Goal: Task Accomplishment & Management: Manage account settings

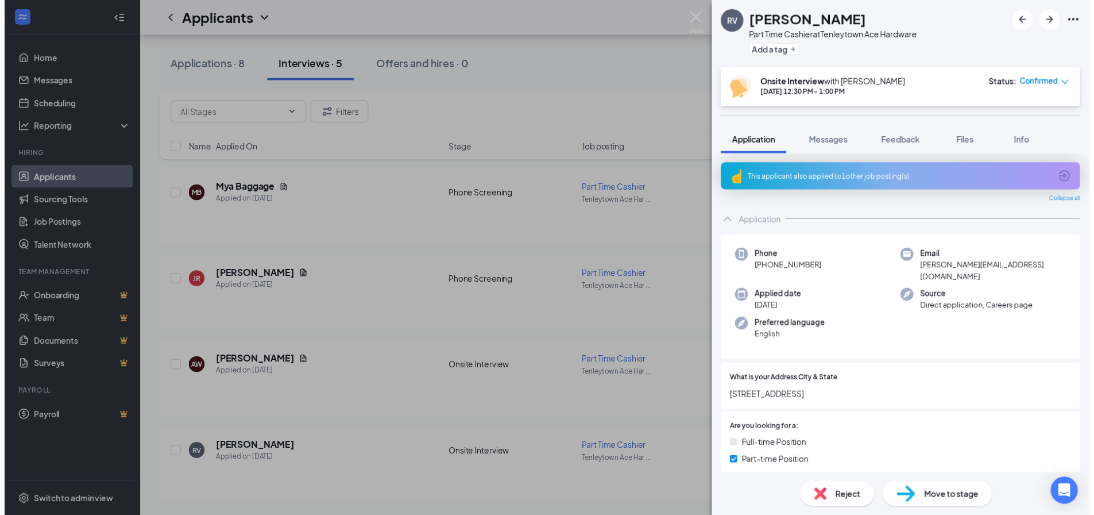
scroll to position [689, 0]
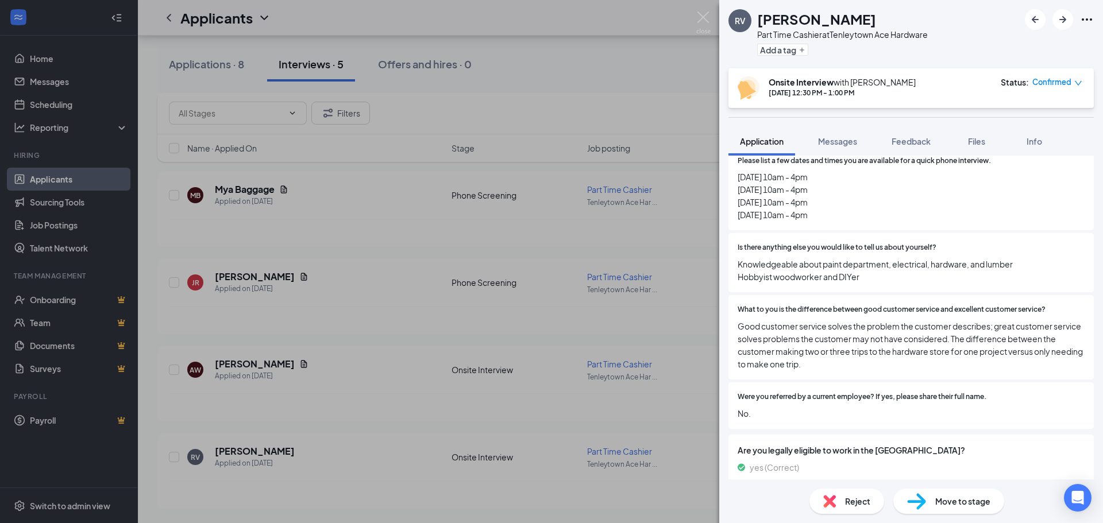
click at [797, 233] on div "Is there anything else you would like to tell us about yourself? Knowledgeable …" at bounding box center [911, 262] width 365 height 59
click at [708, 26] on img at bounding box center [703, 22] width 14 height 22
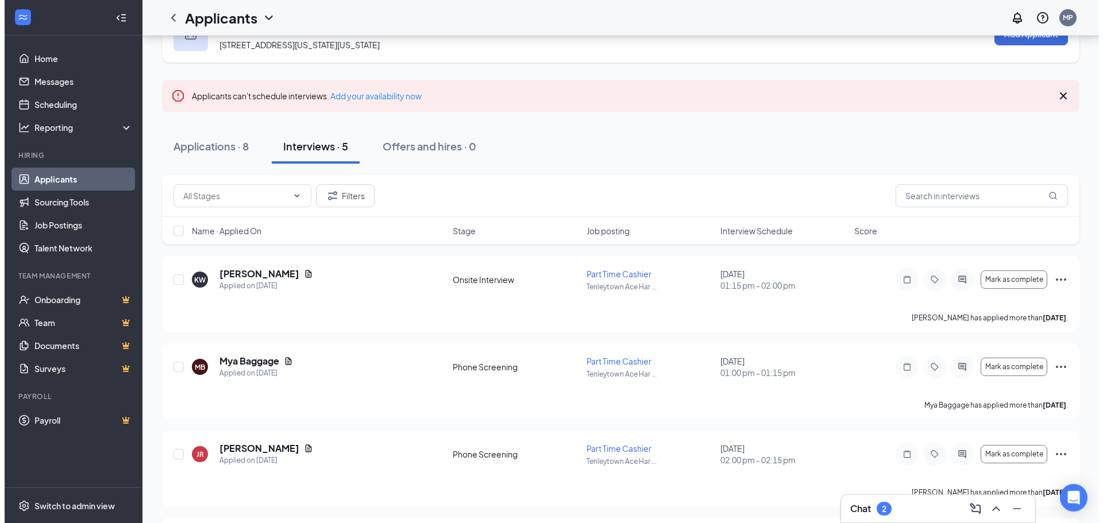
scroll to position [44, 0]
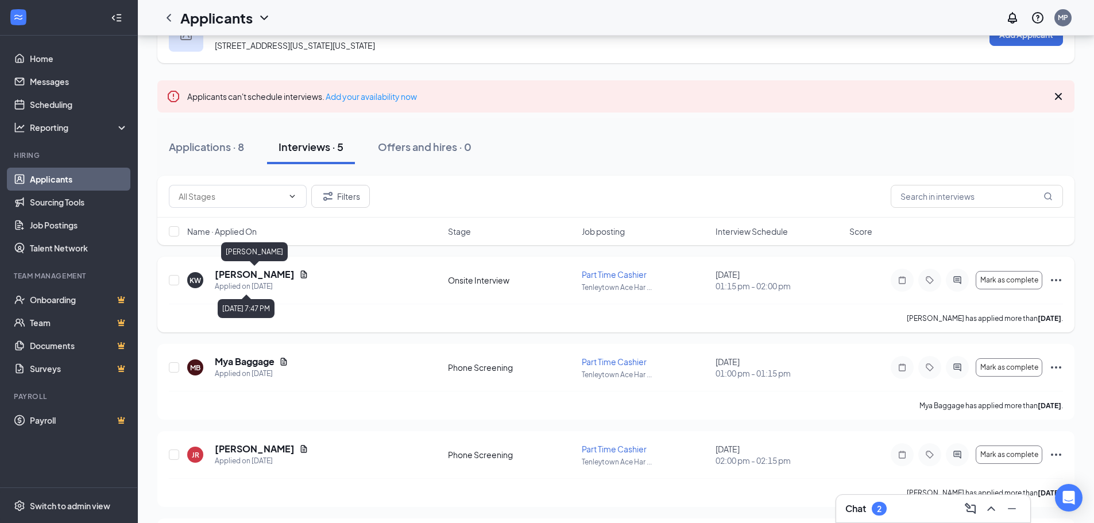
click at [281, 274] on h5 "[PERSON_NAME]" at bounding box center [255, 274] width 80 height 13
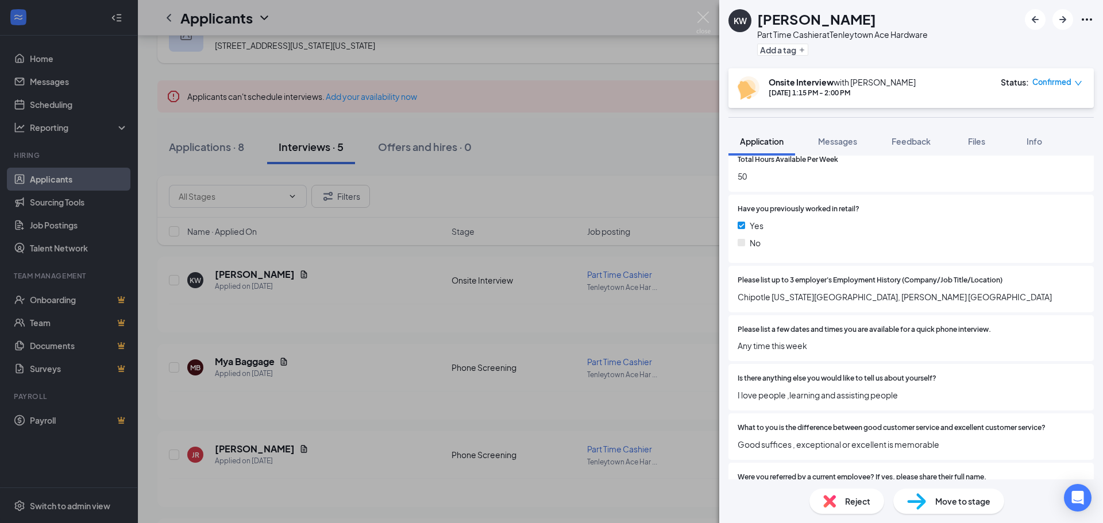
scroll to position [517, 0]
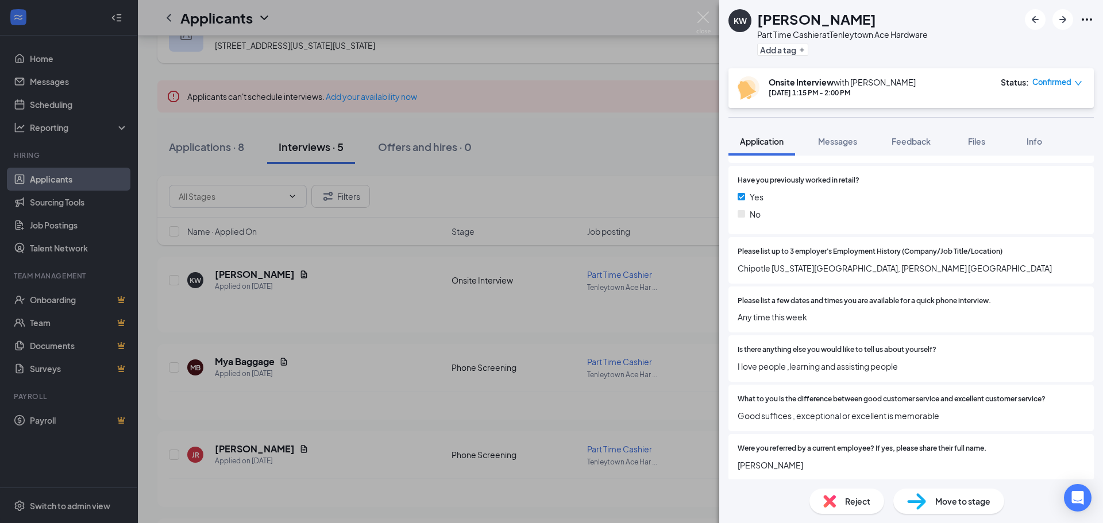
click at [679, 155] on div "KW [PERSON_NAME] Part Time Cashier at [GEOGRAPHIC_DATA] Ace Hardware Add a tag …" at bounding box center [551, 261] width 1103 height 523
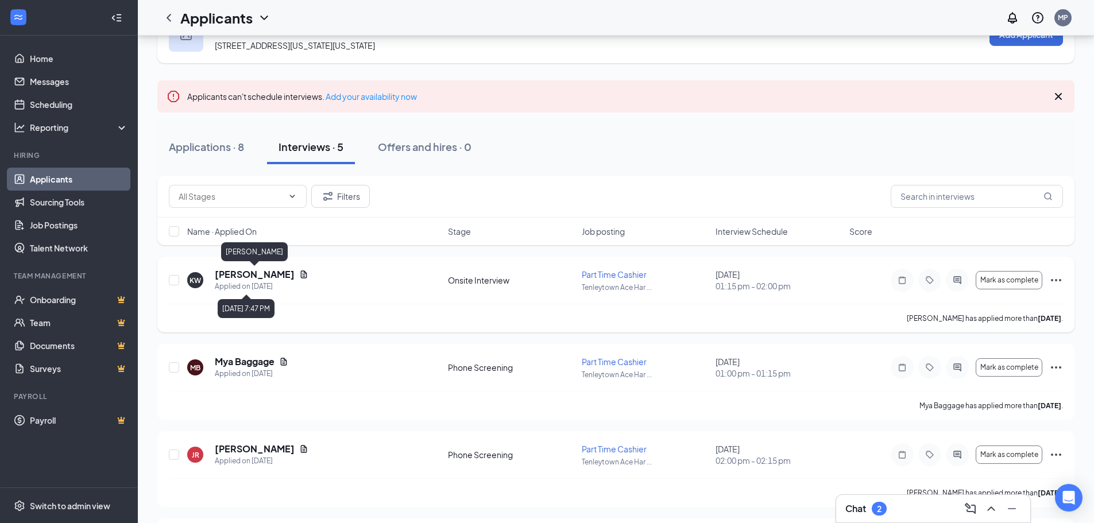
click at [290, 277] on h5 "[PERSON_NAME]" at bounding box center [255, 274] width 80 height 13
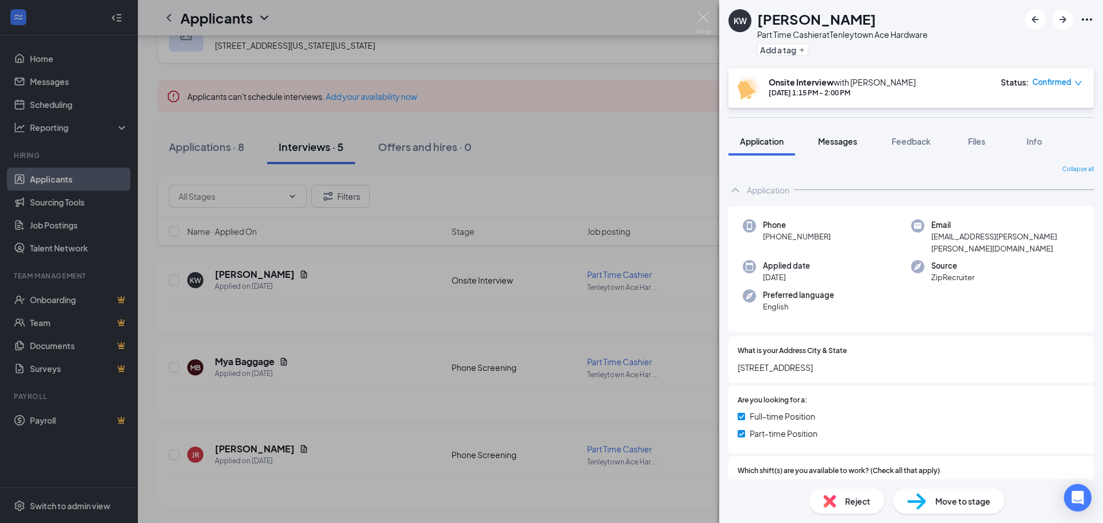
click at [844, 150] on button "Messages" at bounding box center [838, 141] width 62 height 29
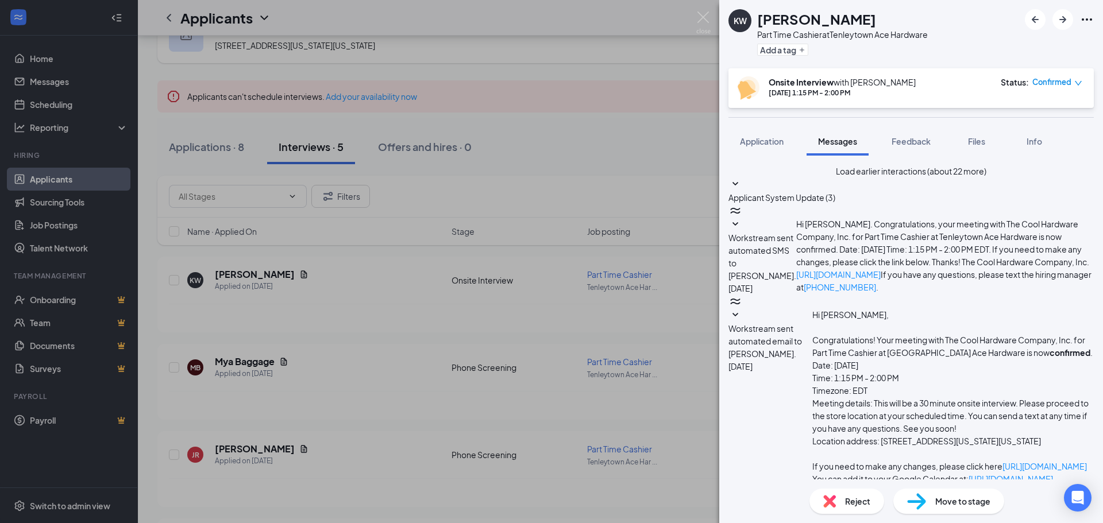
scroll to position [310, 0]
click at [747, 147] on button "Application" at bounding box center [762, 141] width 67 height 29
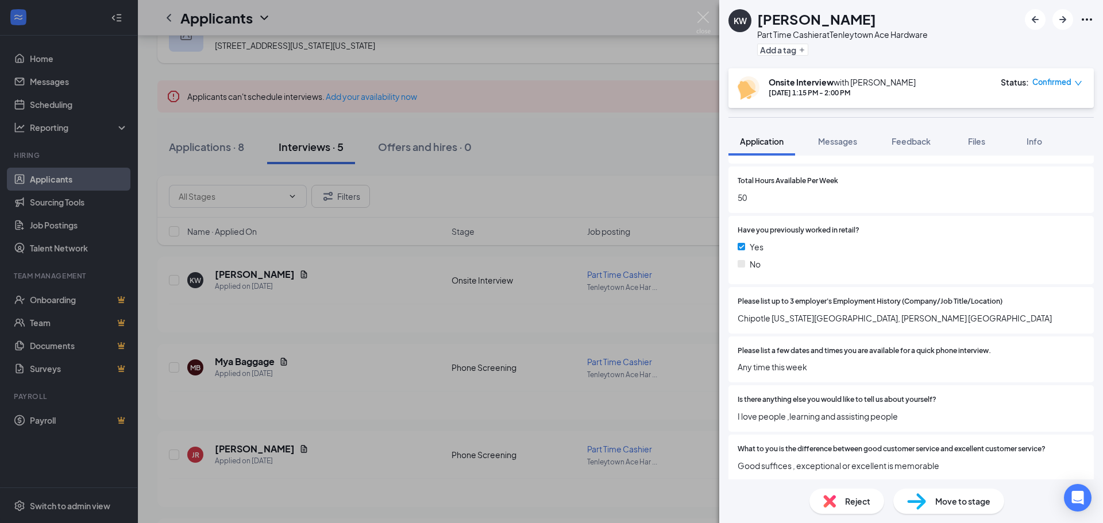
scroll to position [65, 0]
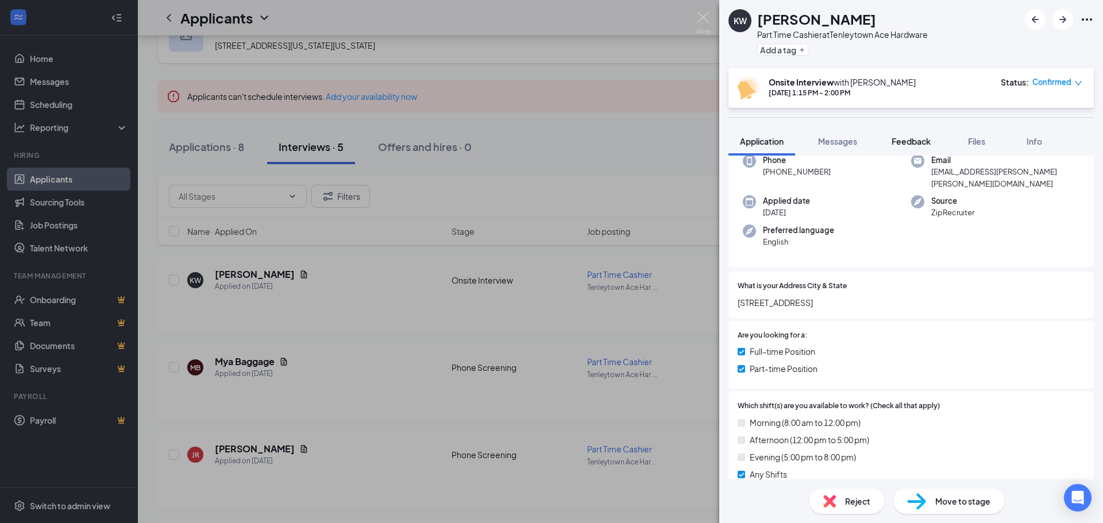
click at [914, 146] on span "Feedback" at bounding box center [911, 141] width 39 height 10
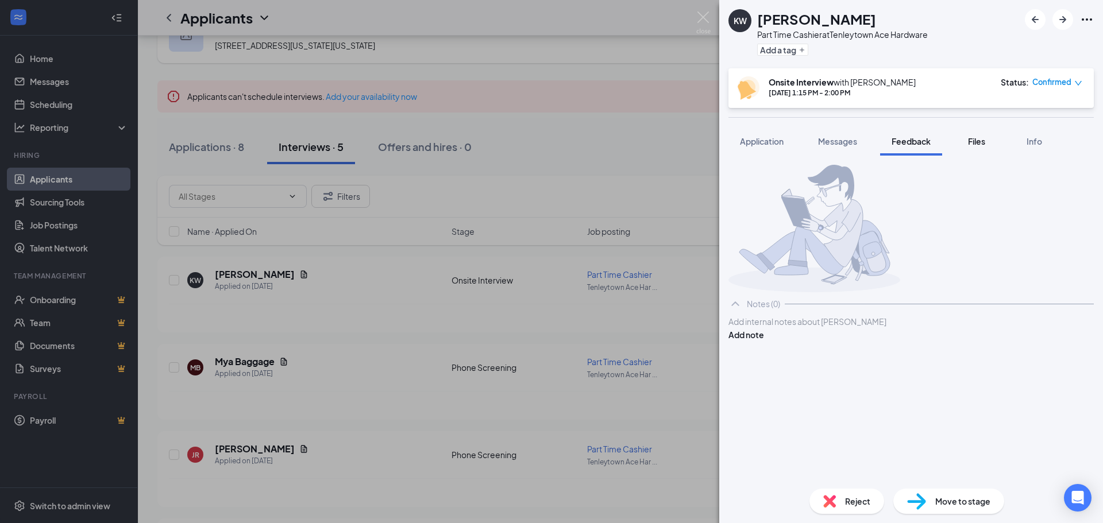
click at [963, 141] on button "Files" at bounding box center [977, 141] width 46 height 29
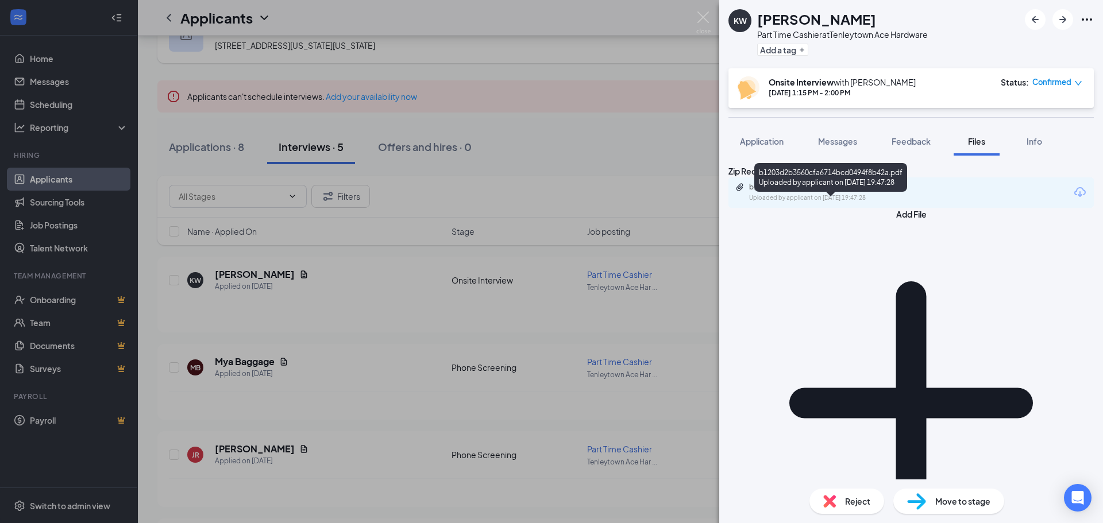
click at [847, 203] on div "b1203d2b3560cfa6714bcd0494f8b42a.pdf Uploaded by applicant on [DATE] 19:47:28" at bounding box center [828, 193] width 186 height 20
click at [801, 208] on div "b1203d2b3560cfa6714bcd0494f8b42a.pdf Uploaded by applicant on [DATE] 19:47:28" at bounding box center [911, 193] width 365 height 30
click at [873, 208] on div "b1203d2b3560cfa6714bcd0494f8b42a.pdf Uploaded by applicant on [DATE] 19:47:28" at bounding box center [911, 193] width 365 height 30
click at [876, 203] on div "b1203d2b3560cfa6714bcd0494f8b42a.pdf Uploaded by applicant on [DATE] 19:47:28" at bounding box center [828, 193] width 186 height 20
click at [795, 151] on button "Application" at bounding box center [762, 141] width 67 height 29
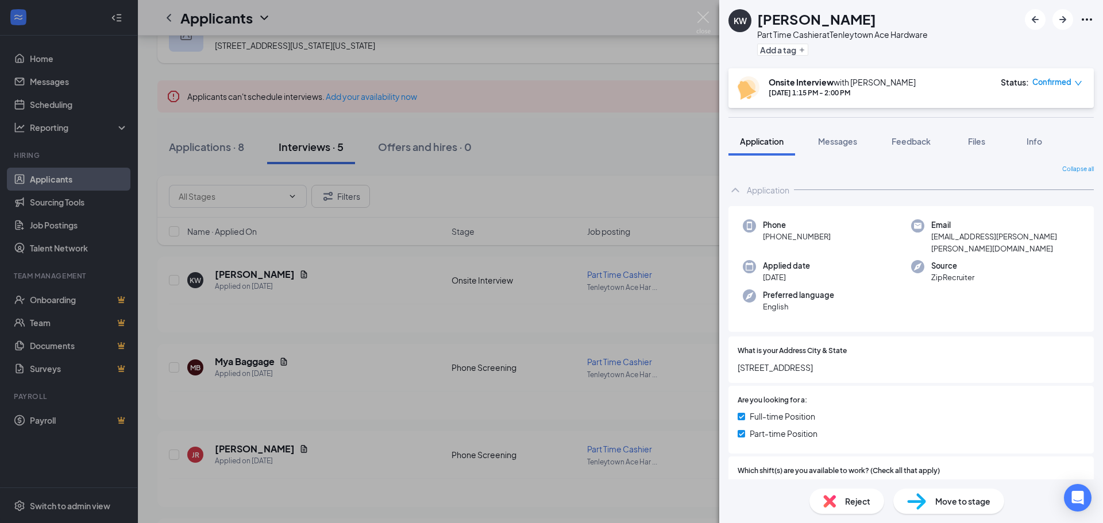
click at [854, 159] on div "Collapse all Application Phone [PHONE_NUMBER] Email [EMAIL_ADDRESS][PERSON_NAME…" at bounding box center [911, 318] width 384 height 324
click at [846, 145] on span "Messages" at bounding box center [837, 141] width 39 height 10
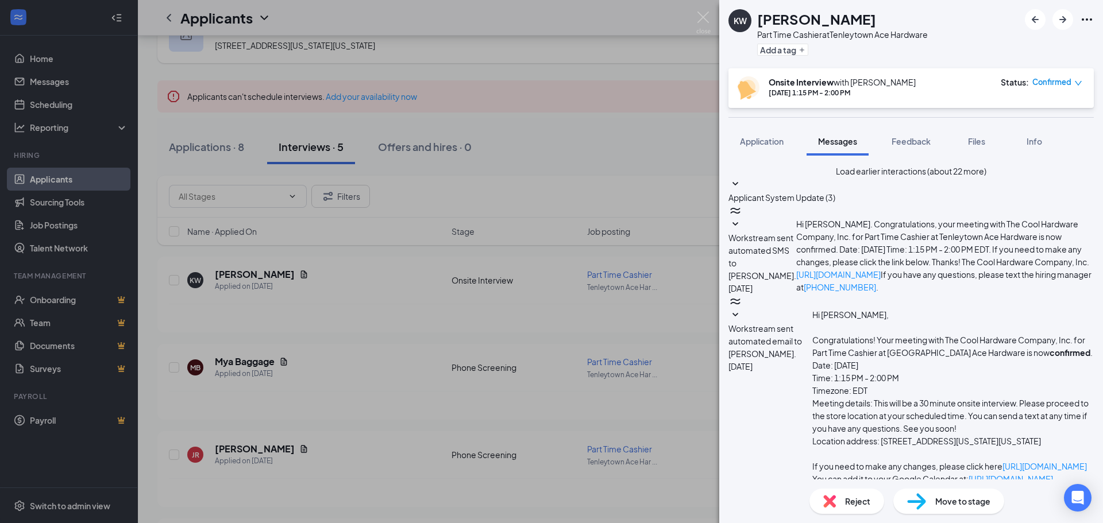
scroll to position [310, 0]
drag, startPoint x: 1101, startPoint y: 315, endPoint x: 1097, endPoint y: 354, distance: 38.8
click at [1094, 366] on div "Load earlier interactions (about 22 more) Applicant System Update (3) Workstrea…" at bounding box center [911, 318] width 384 height 324
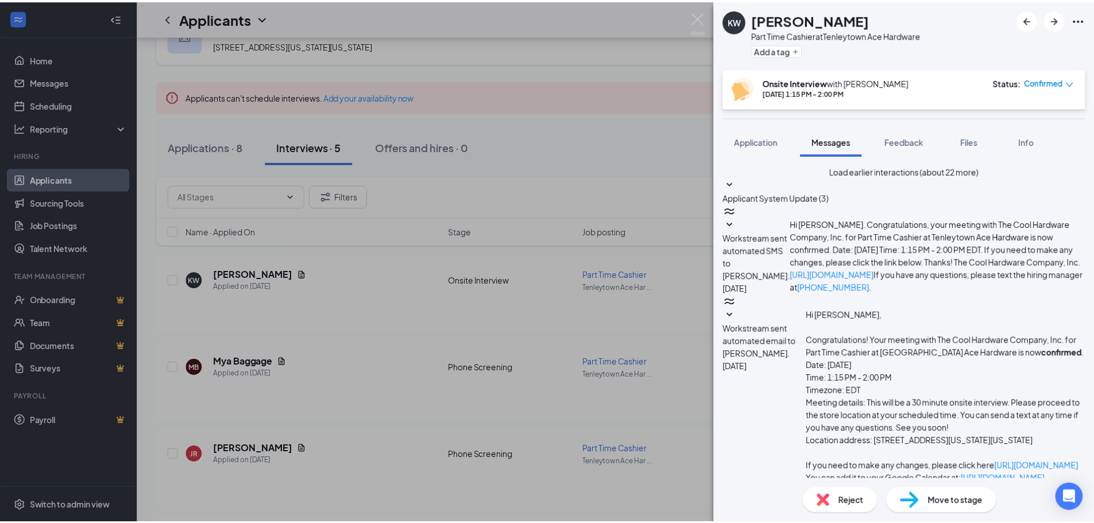
scroll to position [137, 0]
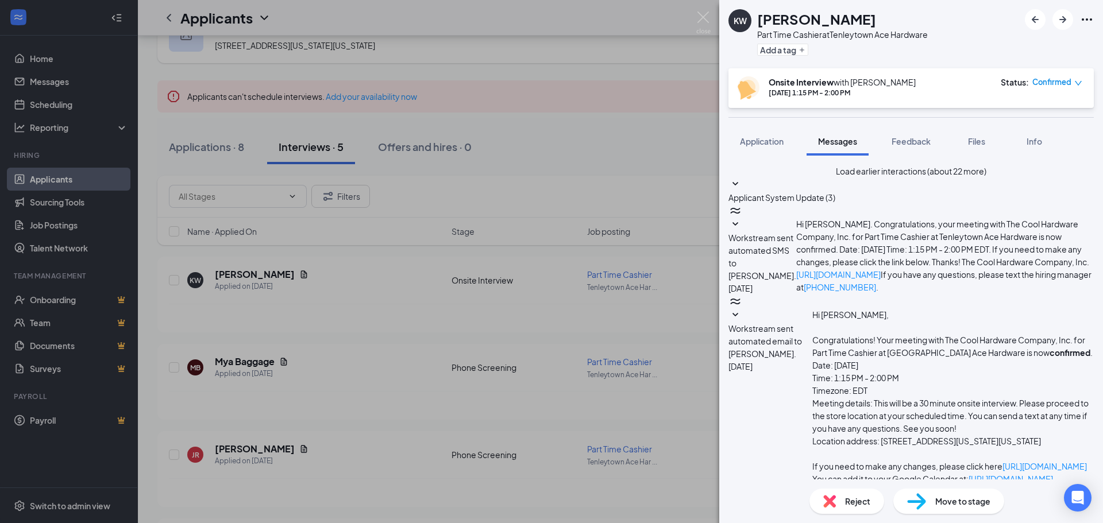
drag, startPoint x: 805, startPoint y: 239, endPoint x: 1009, endPoint y: 286, distance: 209.2
drag, startPoint x: 1006, startPoint y: 299, endPoint x: 864, endPoint y: 272, distance: 145.0
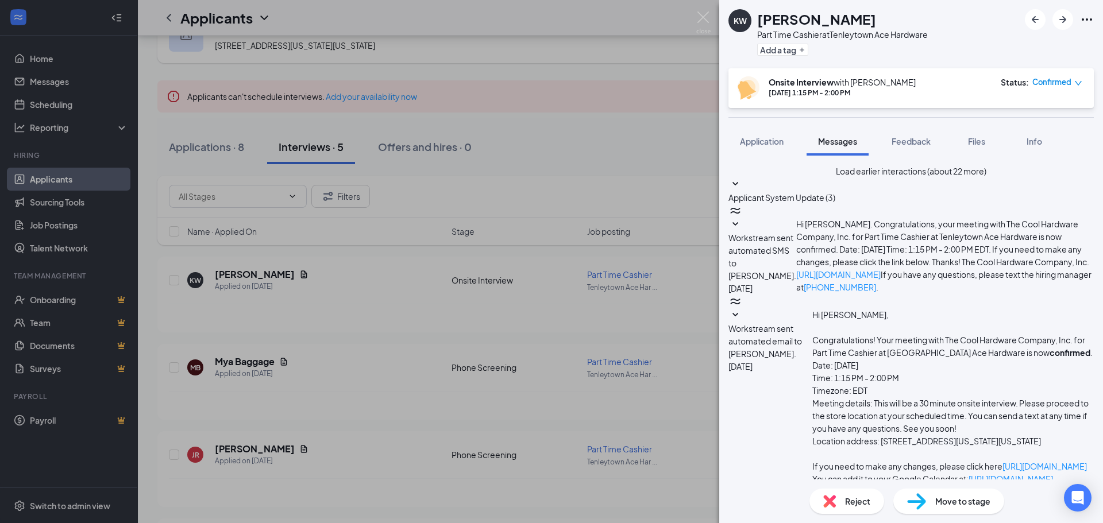
click at [710, 17] on img at bounding box center [703, 22] width 14 height 22
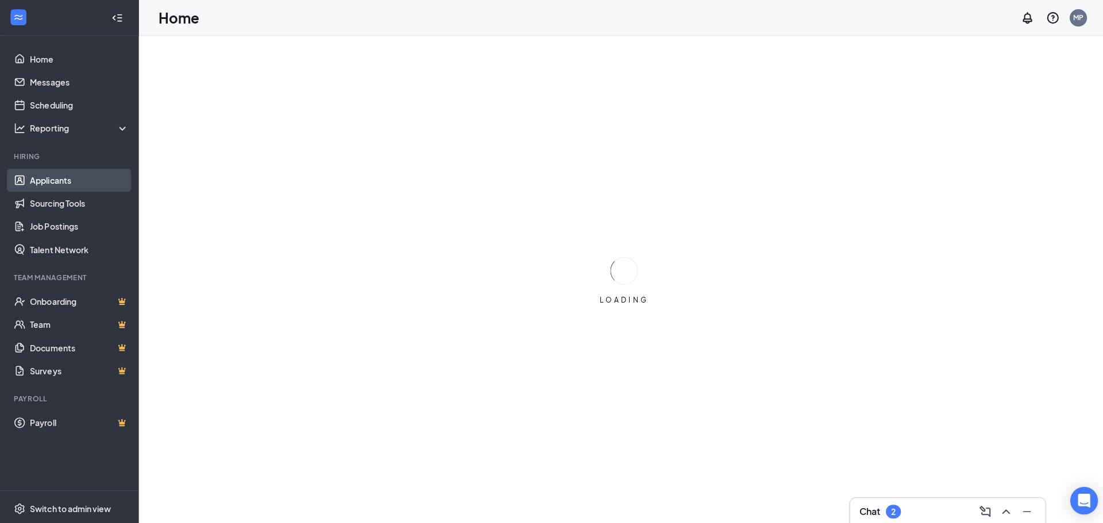
click at [54, 177] on link "Applicants" at bounding box center [79, 179] width 98 height 23
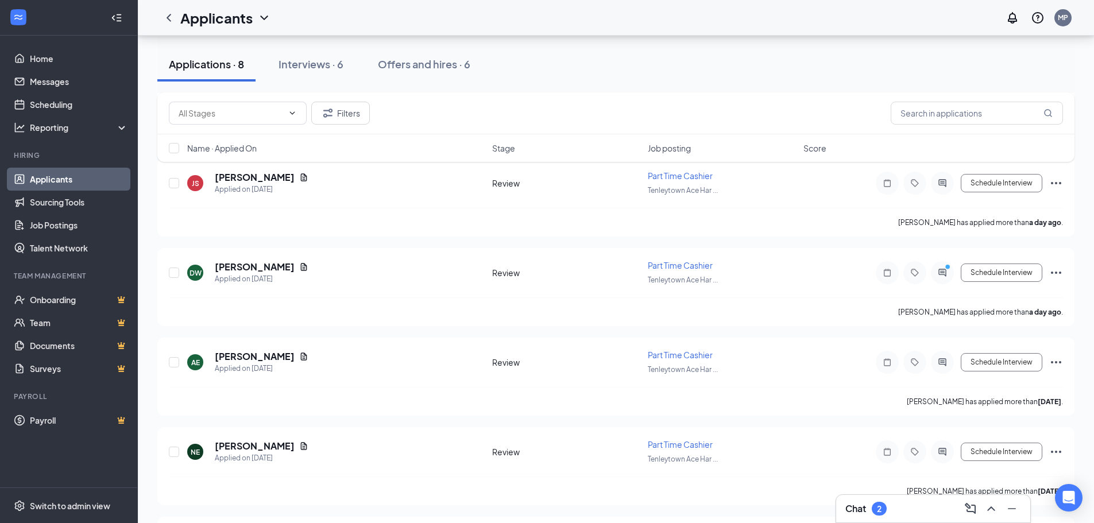
scroll to position [14, 0]
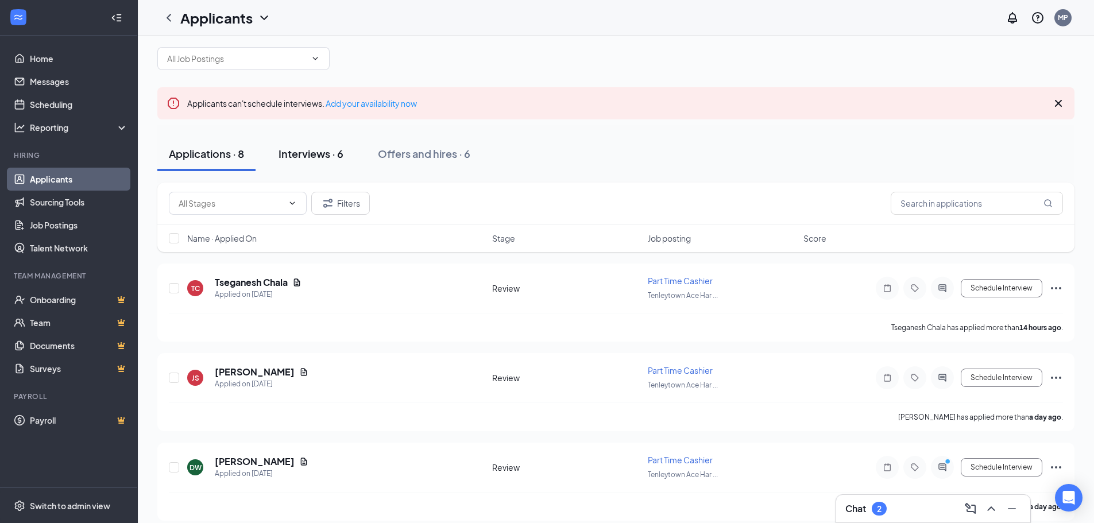
click at [319, 168] on button "Interviews · 6" at bounding box center [311, 154] width 88 height 34
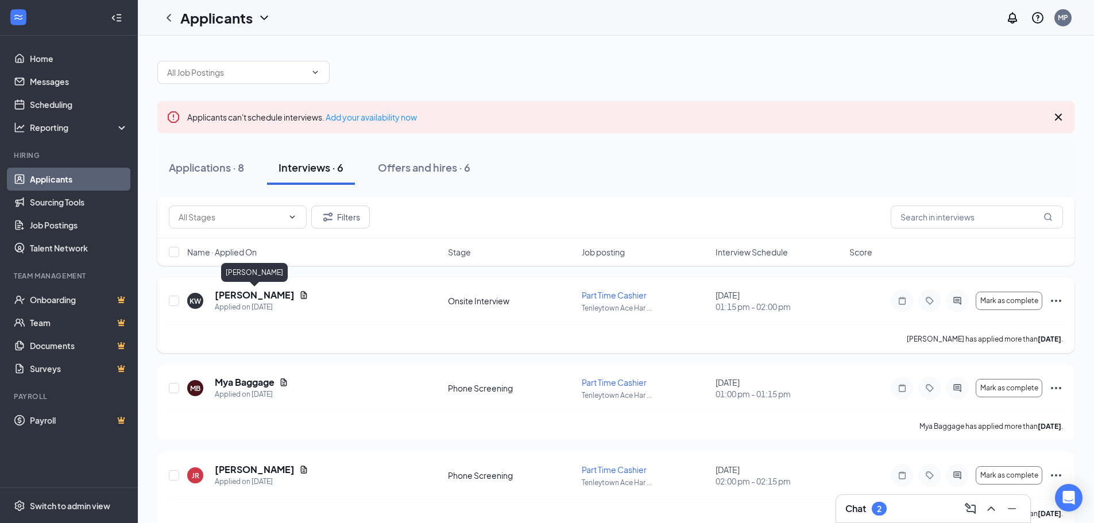
click at [253, 296] on h5 "[PERSON_NAME]" at bounding box center [255, 295] width 80 height 13
